Goal: Task Accomplishment & Management: Manage account settings

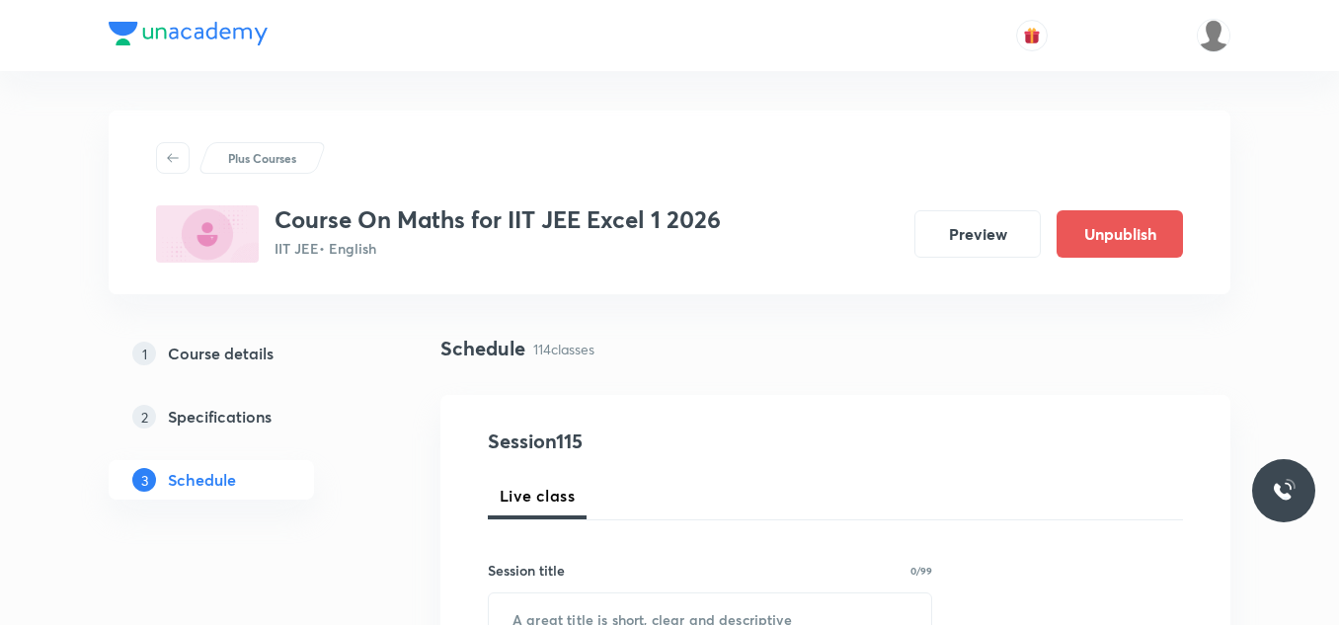
scroll to position [296, 0]
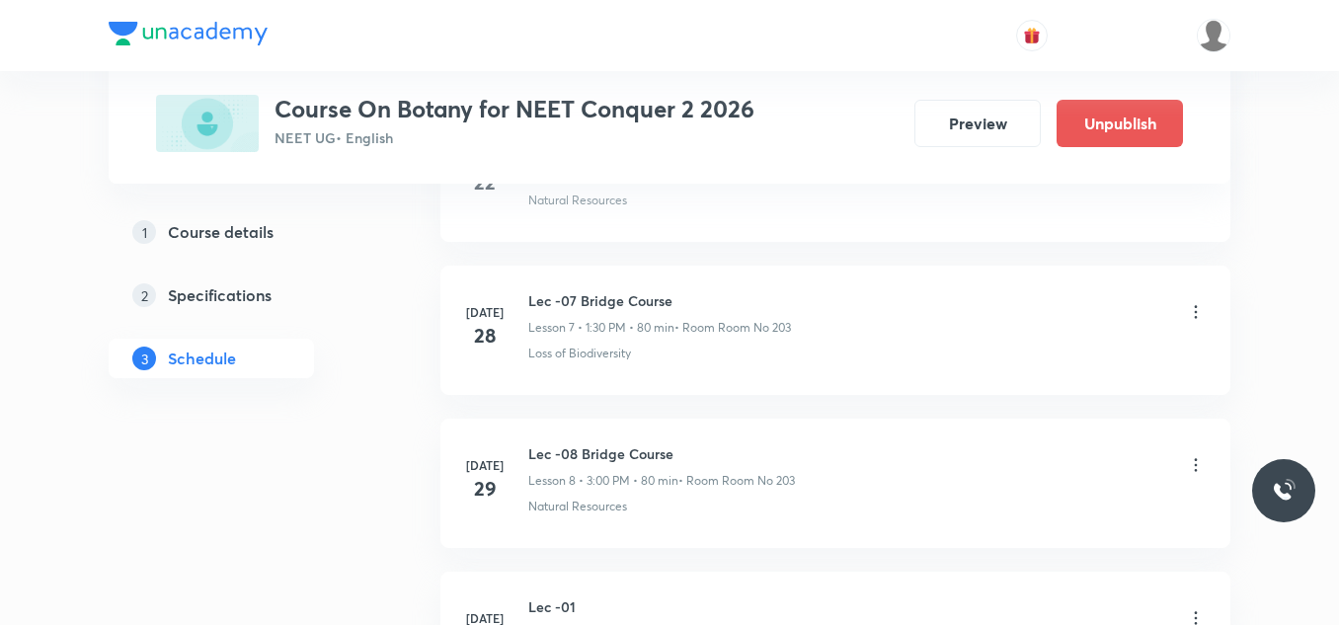
scroll to position [2863, 0]
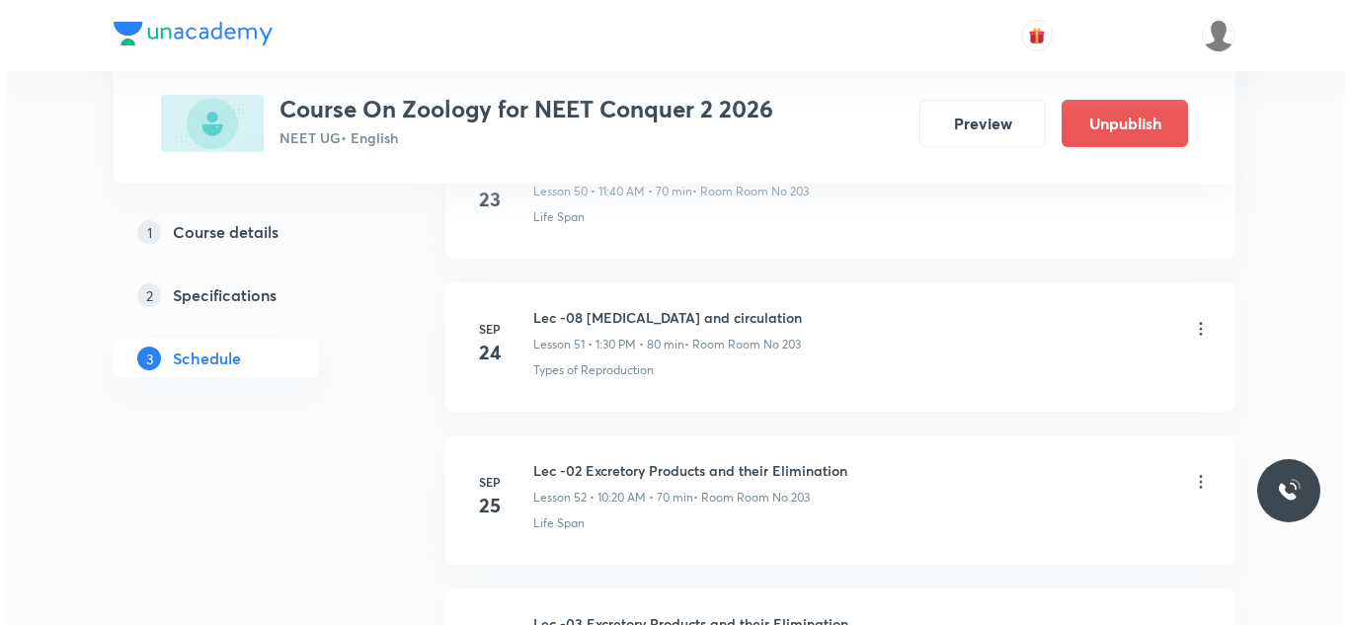
scroll to position [9527, 0]
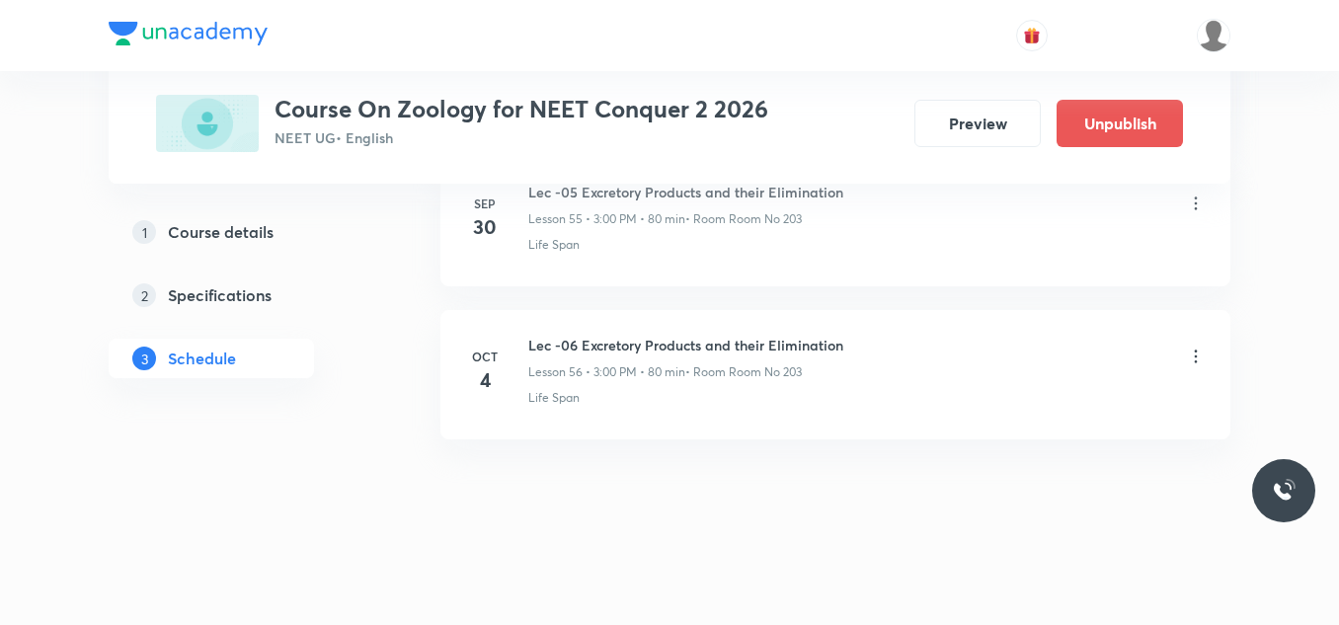
click at [1192, 350] on icon at bounding box center [1196, 357] width 20 height 20
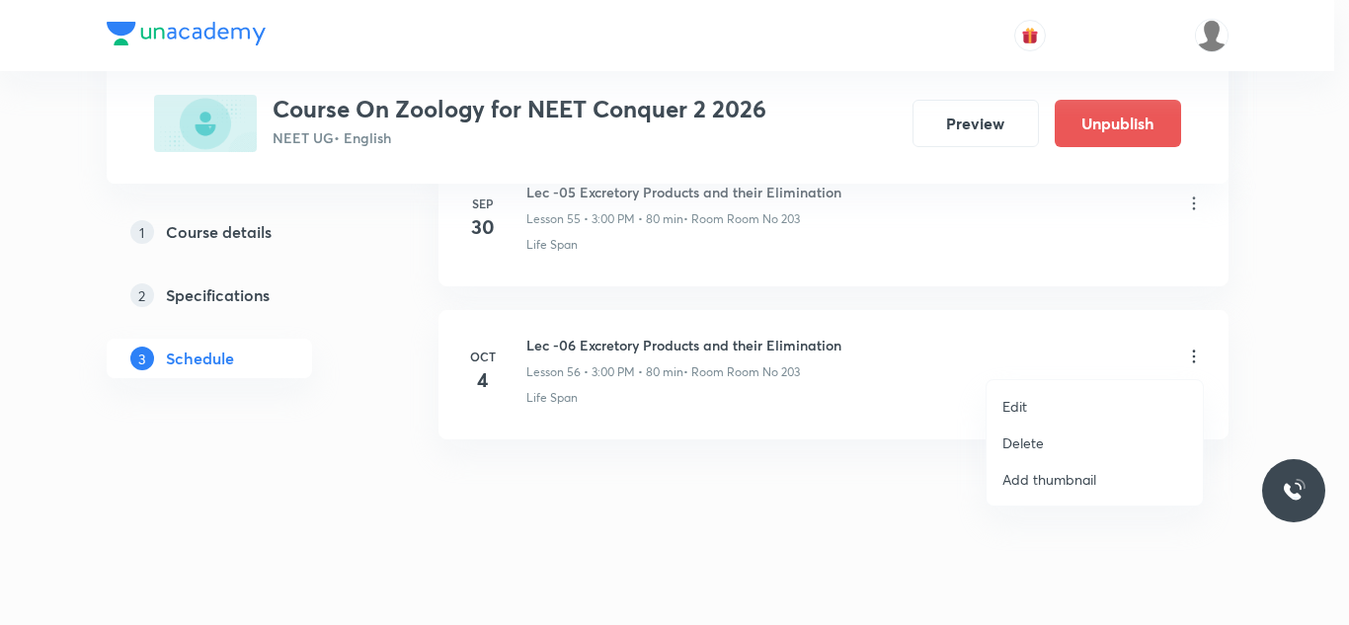
click at [1025, 403] on p "Edit" at bounding box center [1014, 406] width 25 height 21
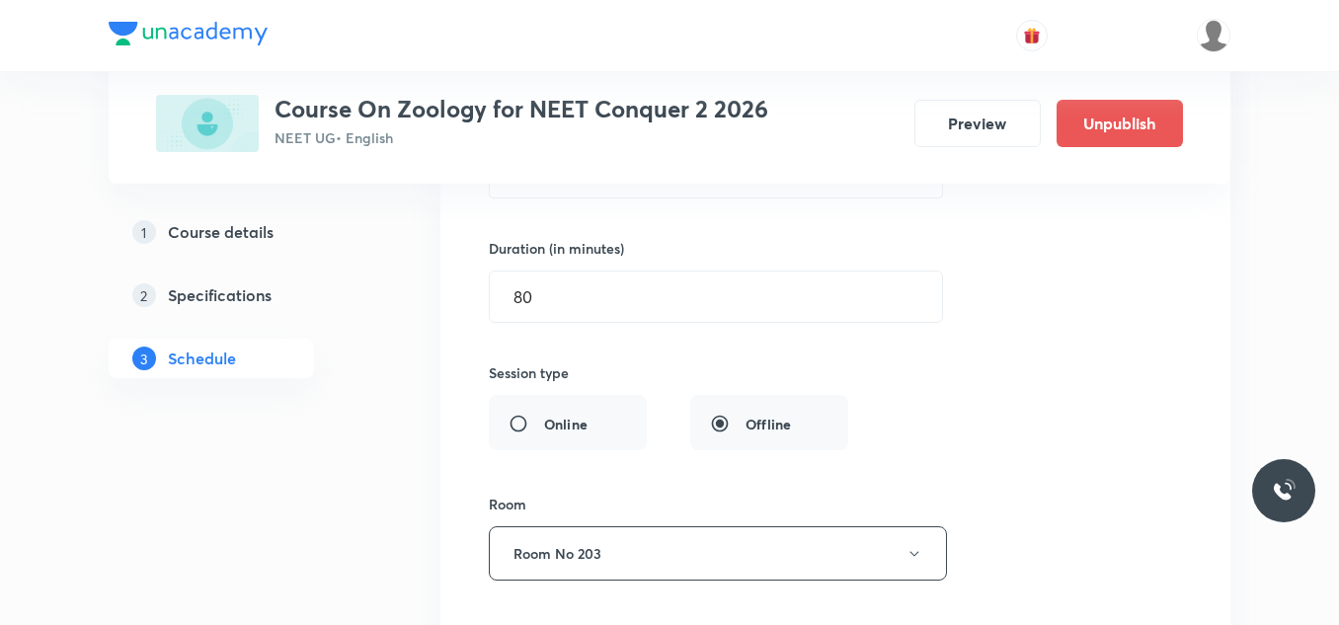
scroll to position [8688, 0]
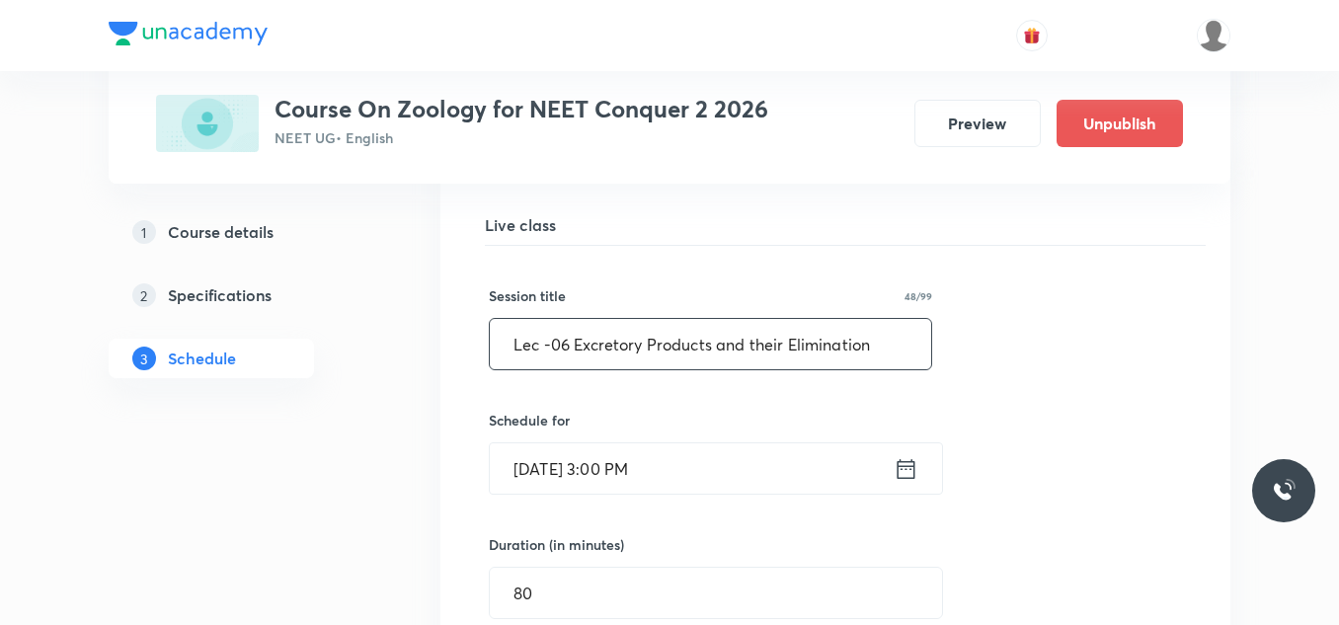
click at [569, 342] on input "Lec -06 Excretory Products and their Elimination" at bounding box center [710, 344] width 441 height 50
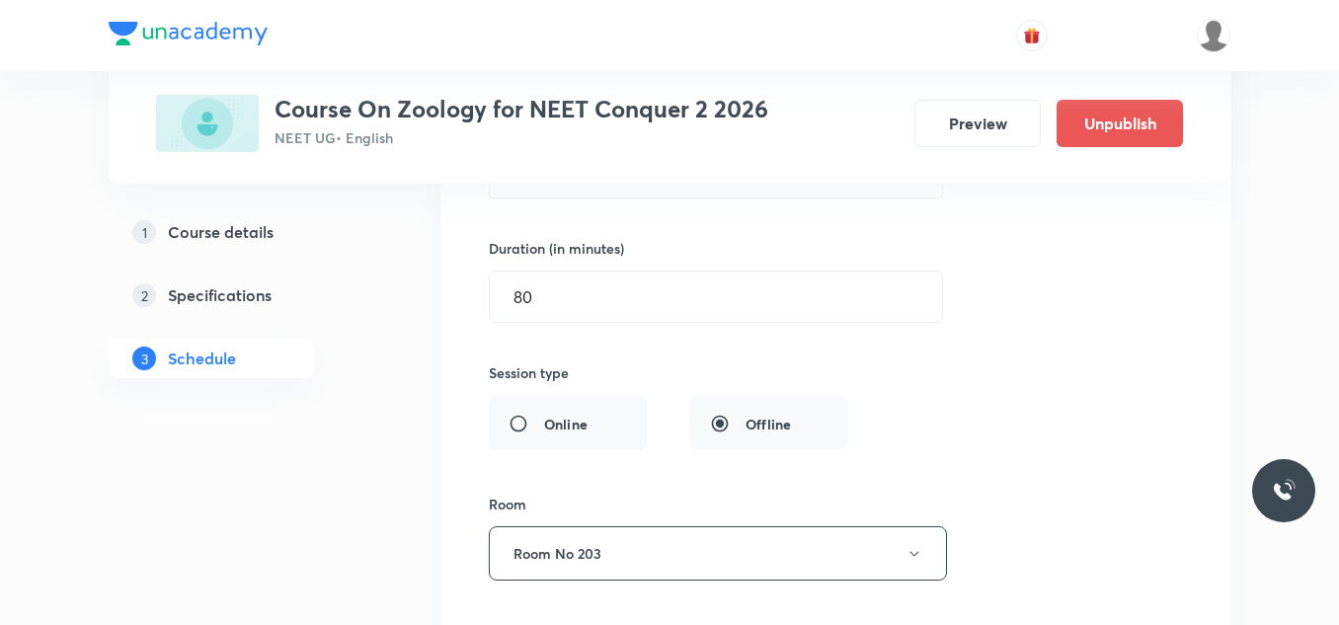
type input "Lec -01 Locomotion and movement"
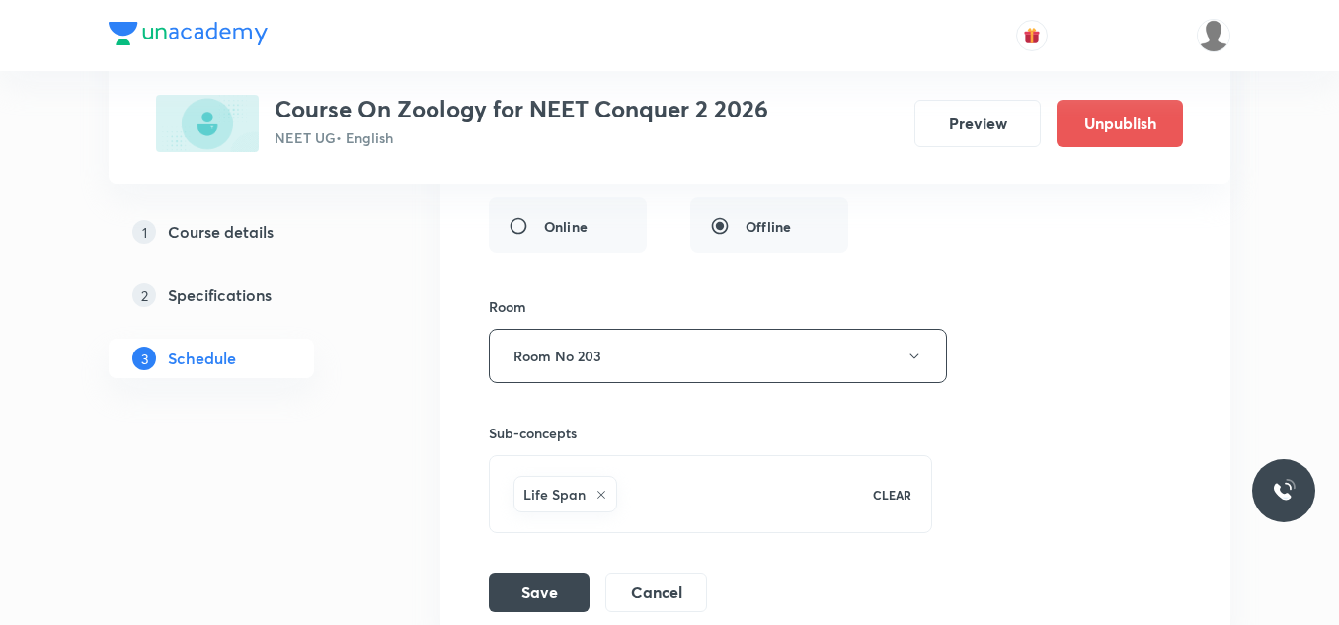
scroll to position [9379, 0]
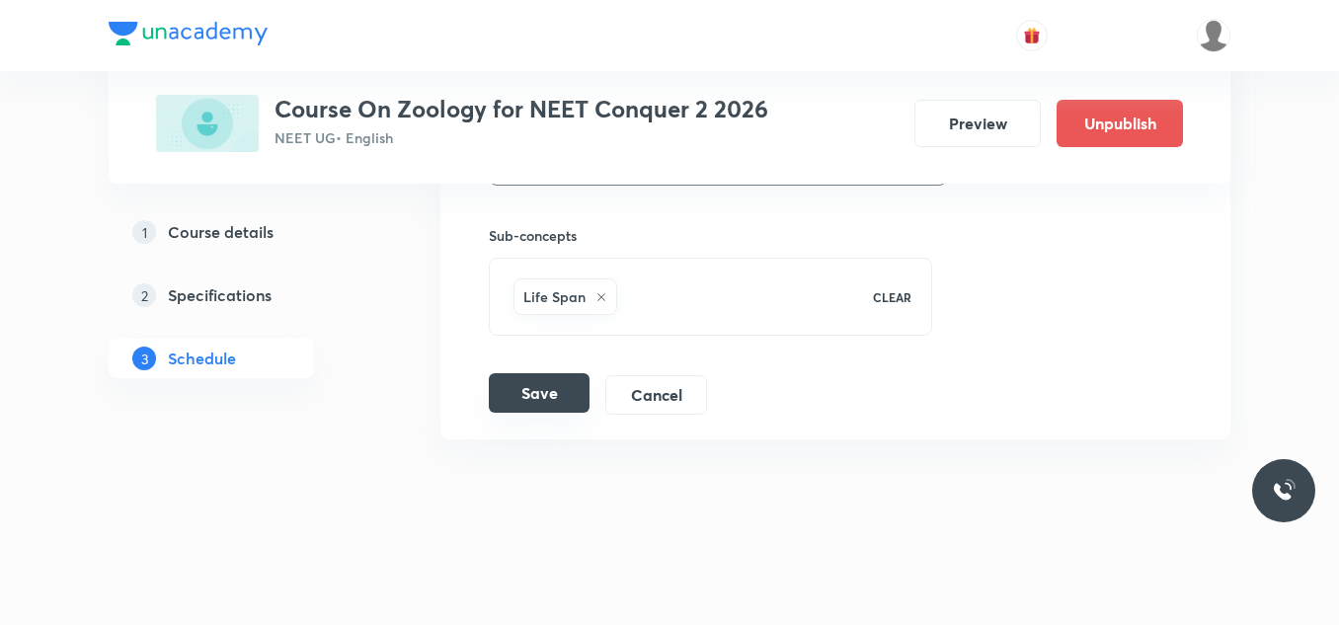
click at [565, 392] on button "Save" at bounding box center [539, 392] width 101 height 39
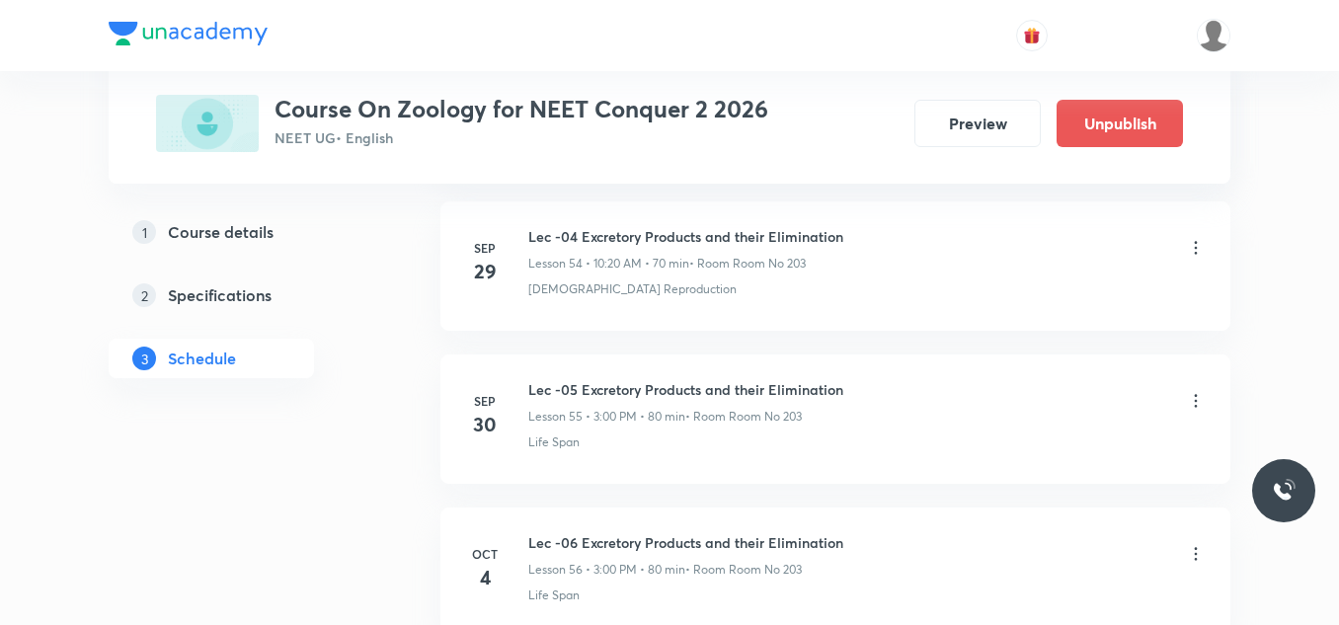
scroll to position [8620, 0]
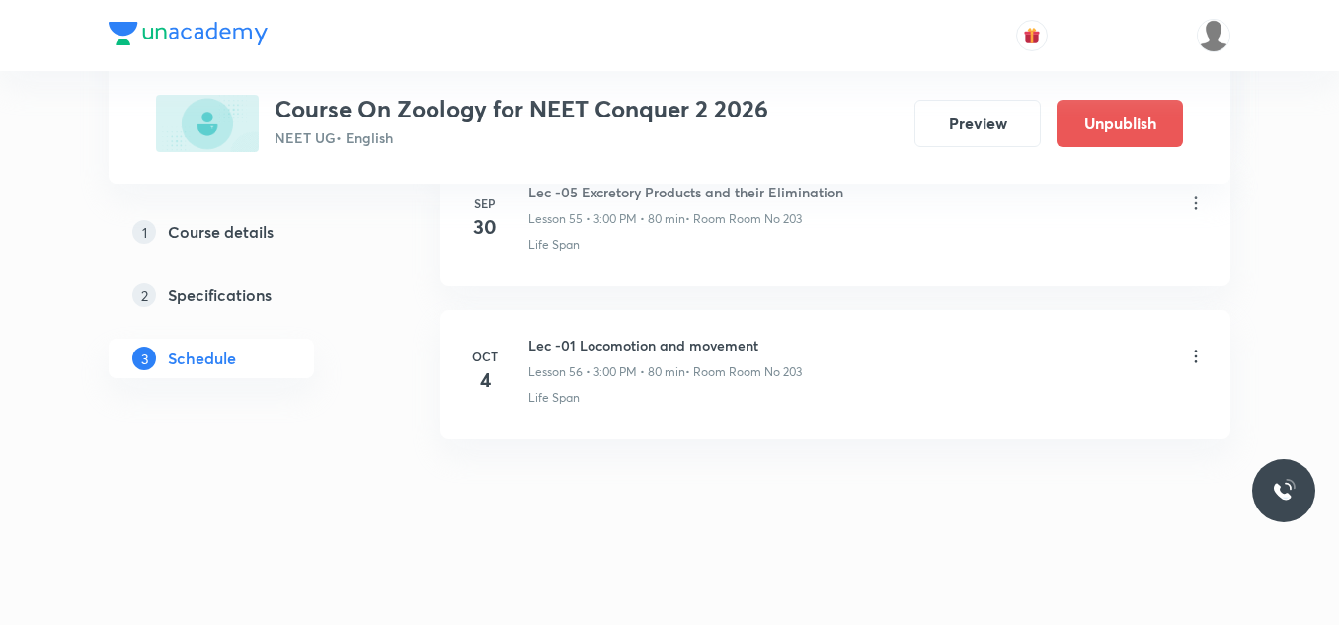
click at [584, 350] on h6 "Lec -01 Locomotion and movement" at bounding box center [664, 345] width 273 height 21
click at [671, 374] on p "Lesson 56 • 3:00 PM • 80 min" at bounding box center [606, 372] width 157 height 18
